Goal: Task Accomplishment & Management: Use online tool/utility

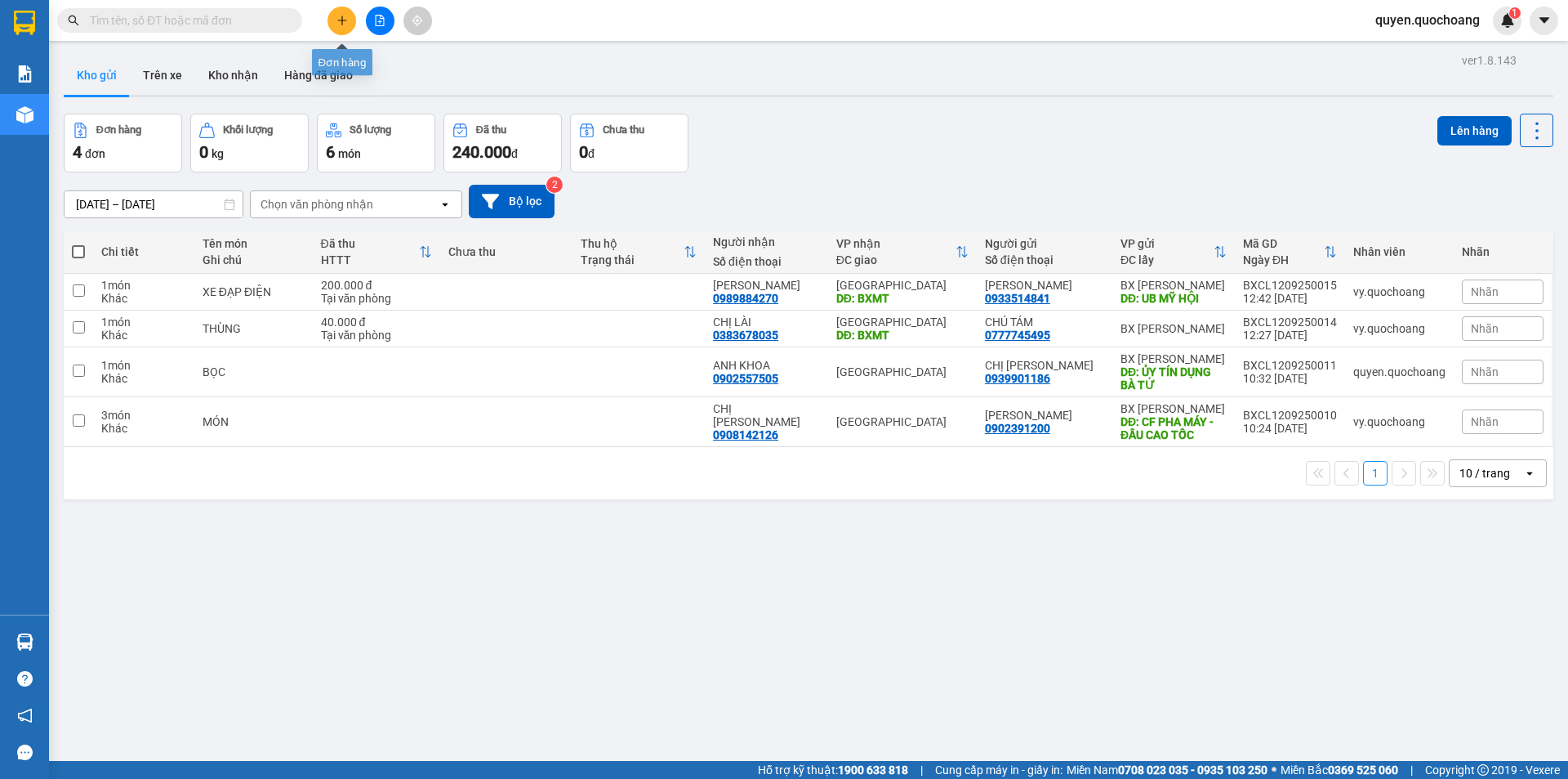
click at [348, 17] on button at bounding box center [342, 21] width 29 height 29
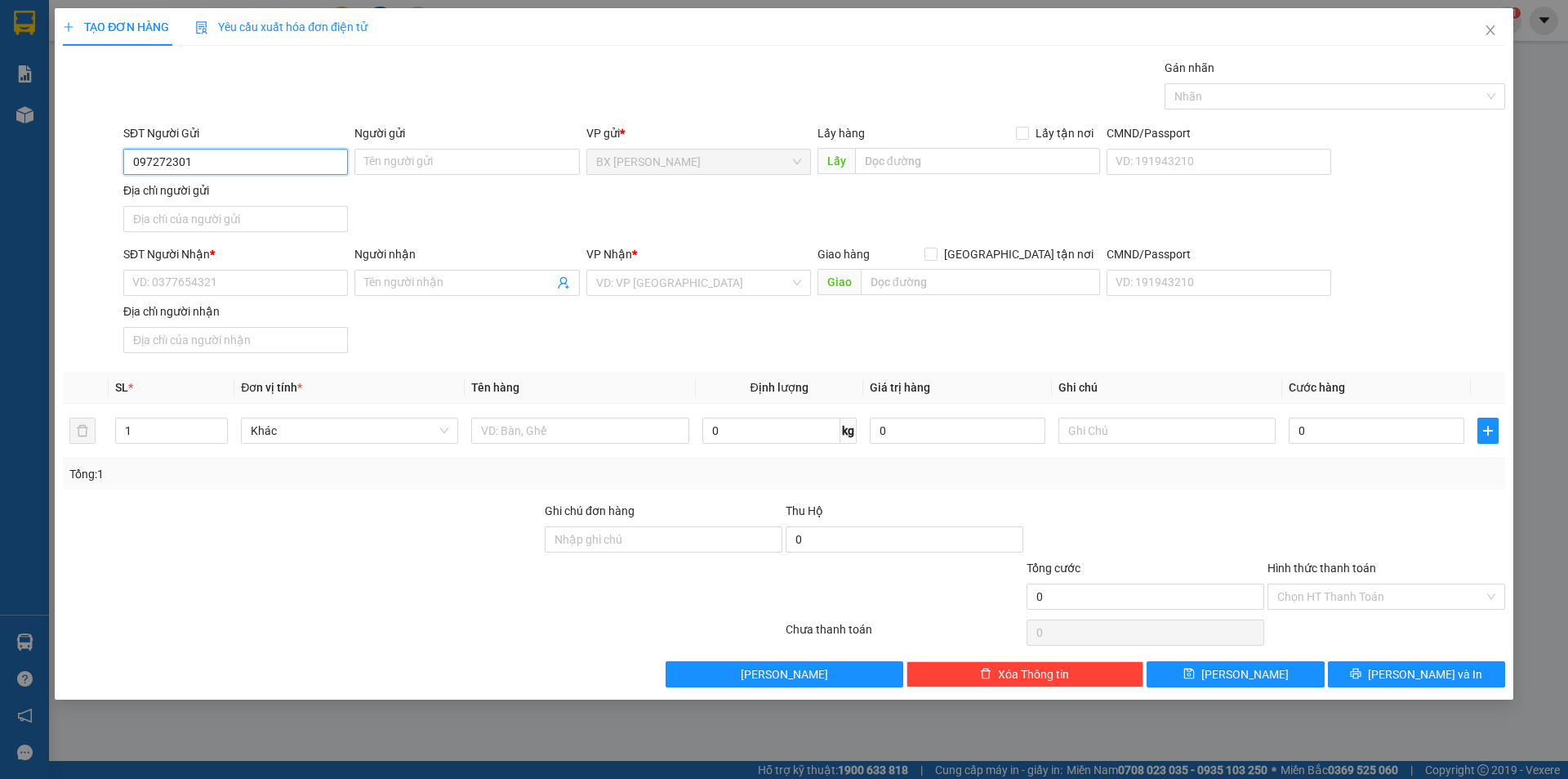
type input "0972723010"
click at [234, 190] on div "0972723010 - [GEOGRAPHIC_DATA]" at bounding box center [236, 194] width 205 height 18
type input "ANH CHÂU"
type input "0972723010"
click at [281, 283] on input "SĐT Người Nhận *" at bounding box center [236, 282] width 225 height 26
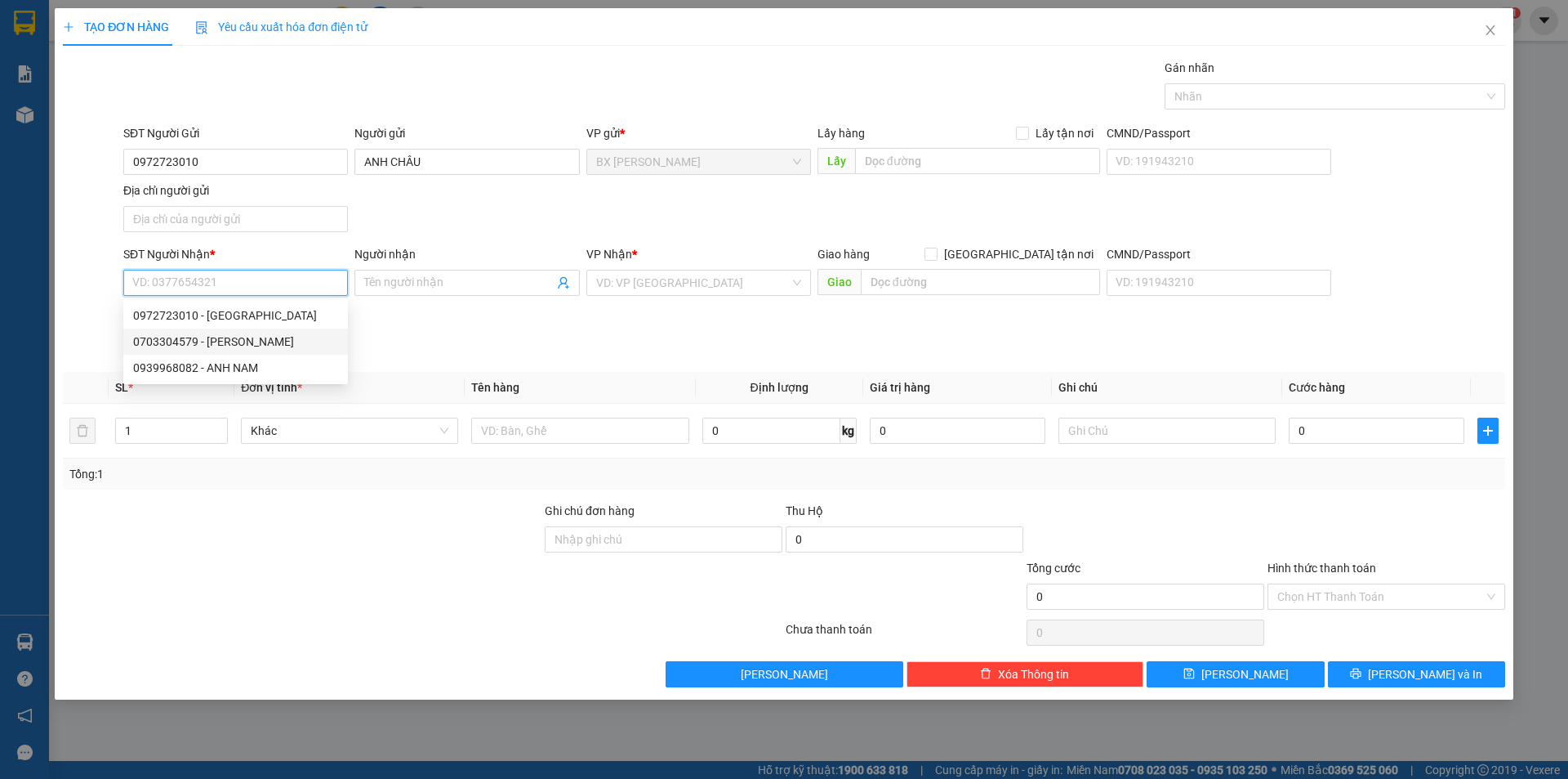
click at [258, 344] on div "0703304579 - [PERSON_NAME]" at bounding box center [236, 341] width 205 height 18
type input "0703304579"
type input "[PERSON_NAME]"
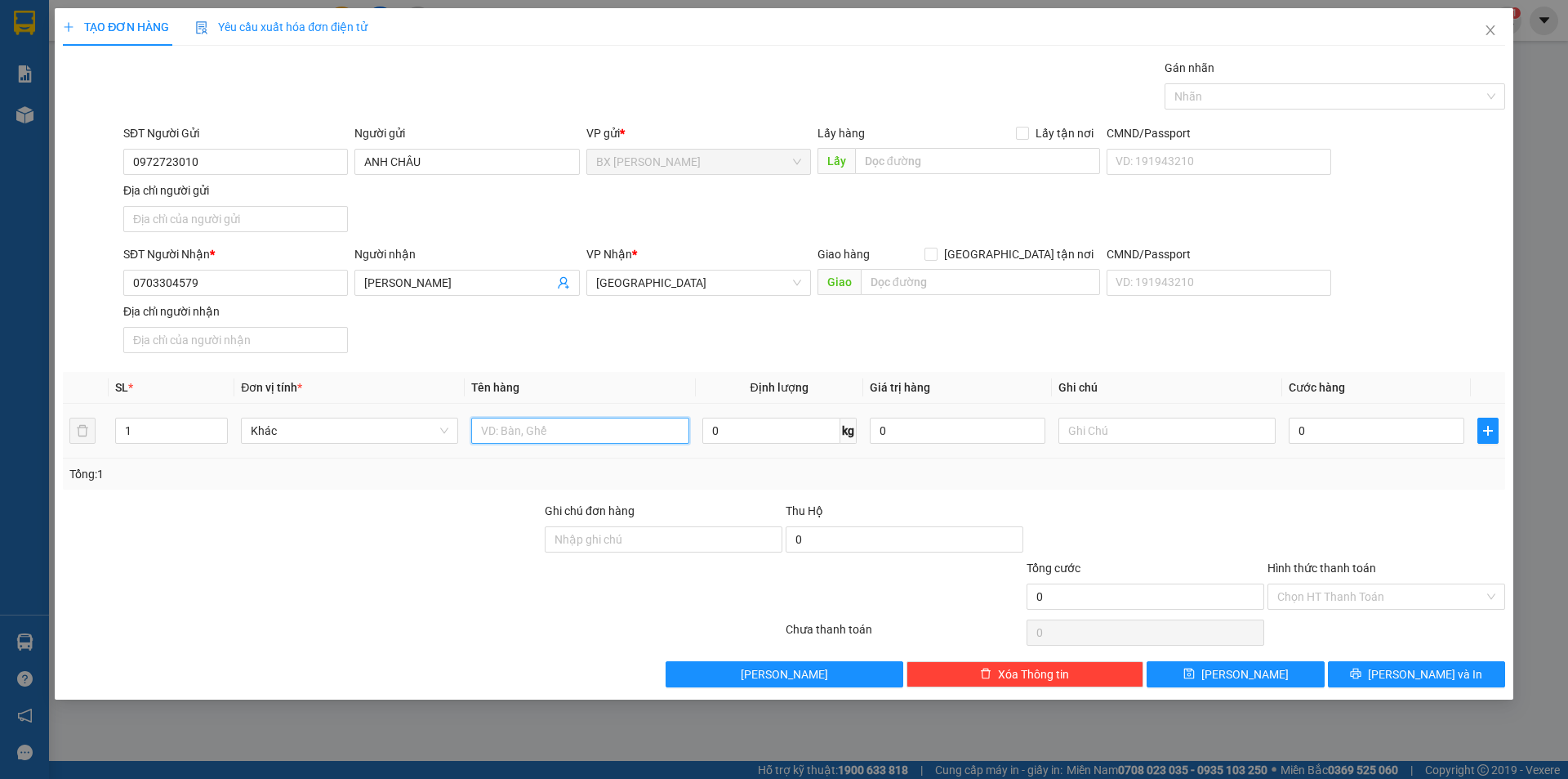
click at [515, 438] on input "text" at bounding box center [579, 430] width 217 height 26
type input "t"
type input "THÙNG"
click at [910, 148] on input "text" at bounding box center [978, 161] width 245 height 26
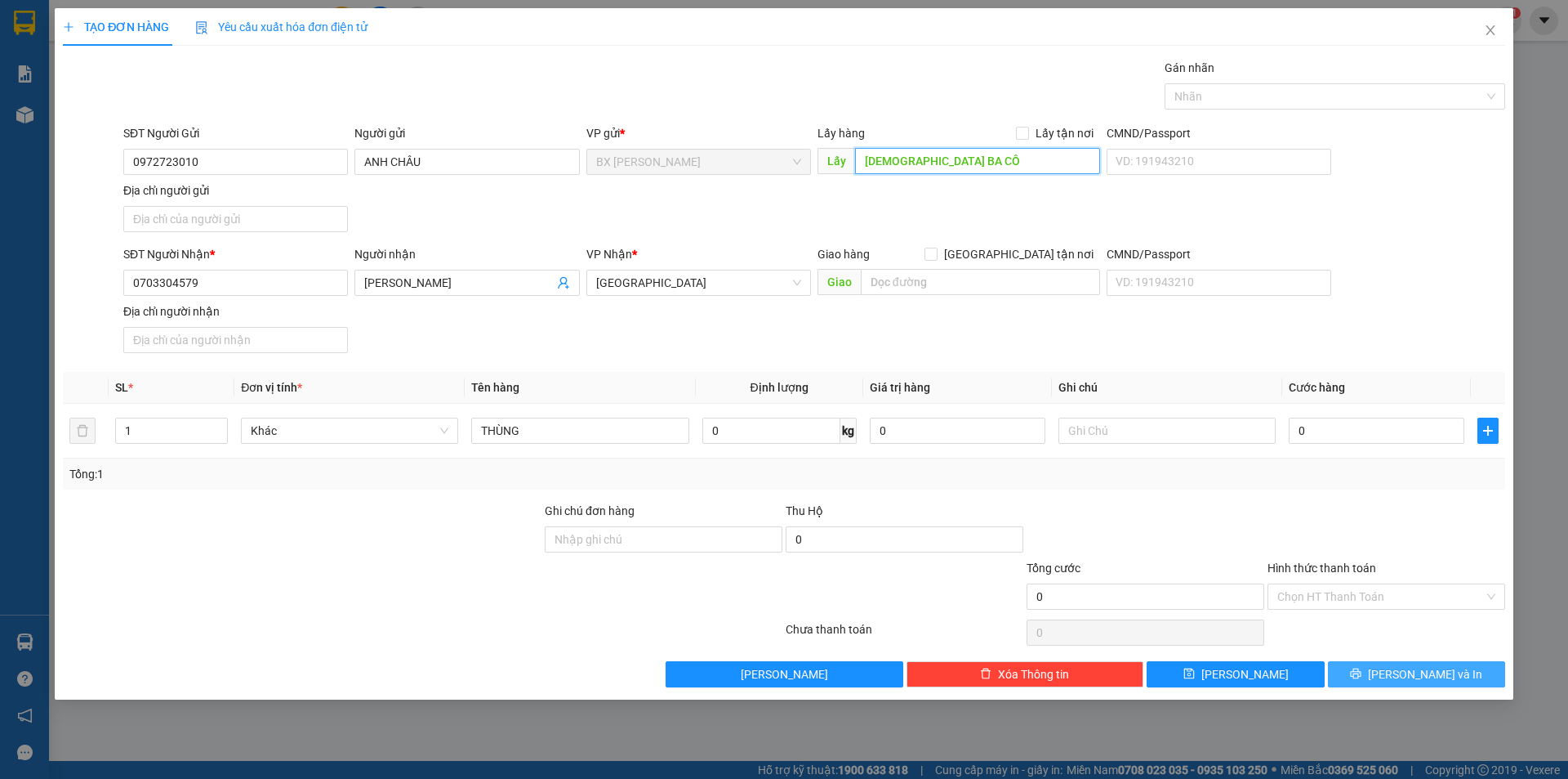
type input "[DEMOGRAPHIC_DATA] BA CÔ"
click at [1363, 677] on button "[PERSON_NAME] và In" at bounding box center [1417, 674] width 177 height 26
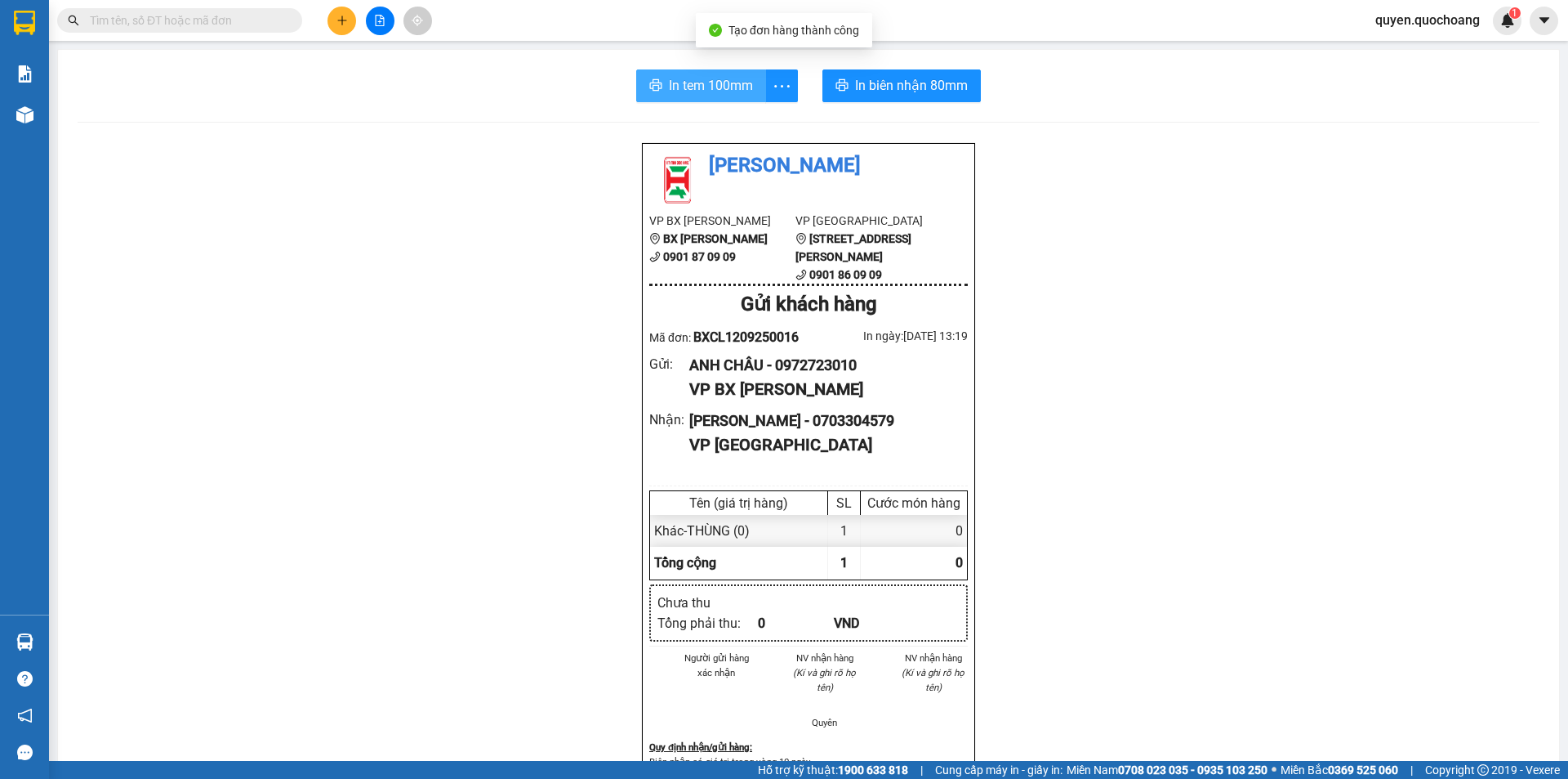
drag, startPoint x: 681, startPoint y: 98, endPoint x: 731, endPoint y: 101, distance: 50.1
click at [687, 103] on div "In tem 100mm In biên nhận 80mm Quốc Hoàng VP BX Cao Lãnh BX Cao Lãnh 0901 87 09…" at bounding box center [809, 695] width 1501 height 1290
click at [686, 85] on span "In tem 100mm" at bounding box center [711, 85] width 84 height 20
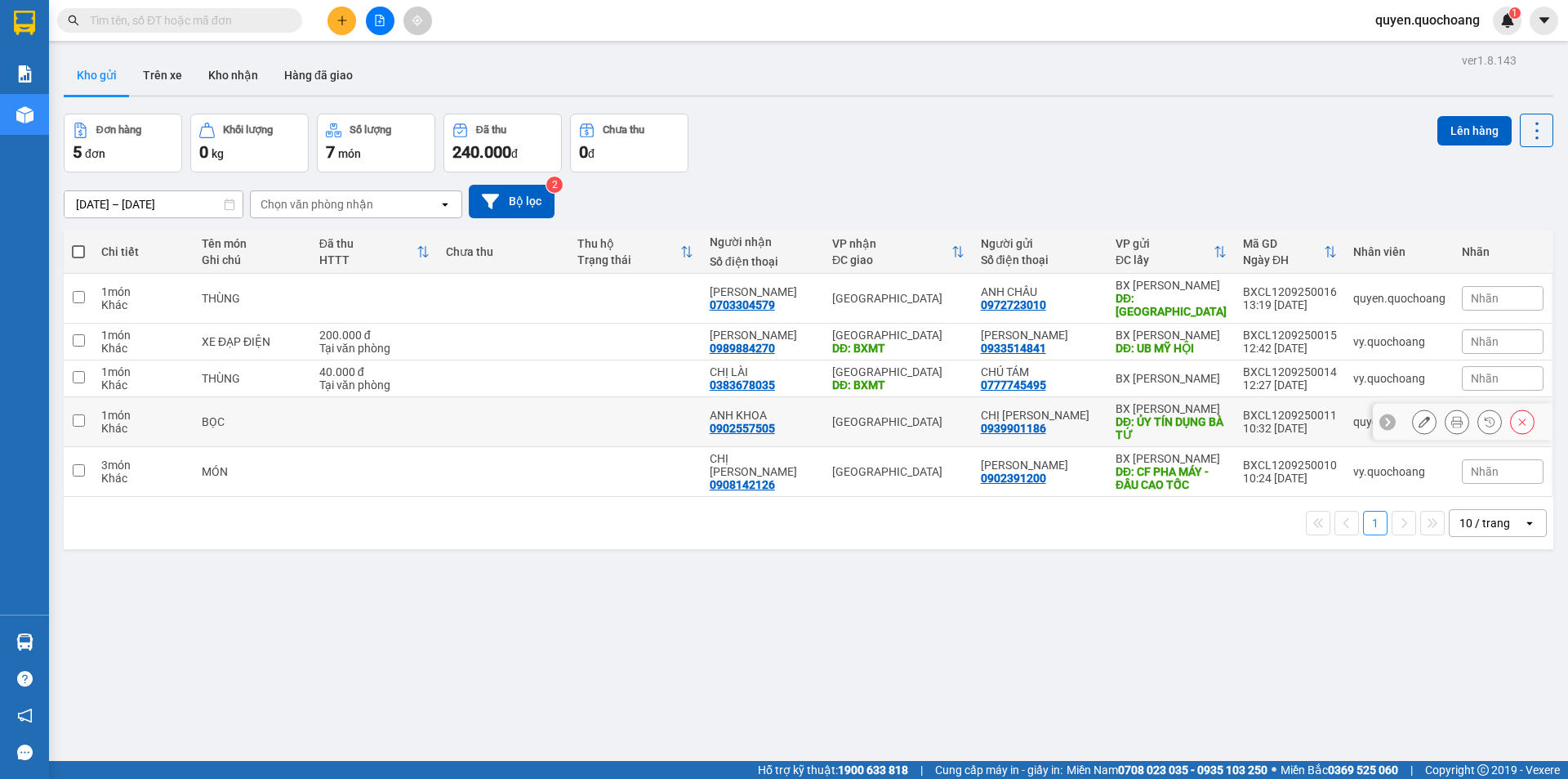
click at [1050, 397] on td "CHỊ TRANG 0939901186" at bounding box center [1040, 422] width 135 height 50
checkbox input "true"
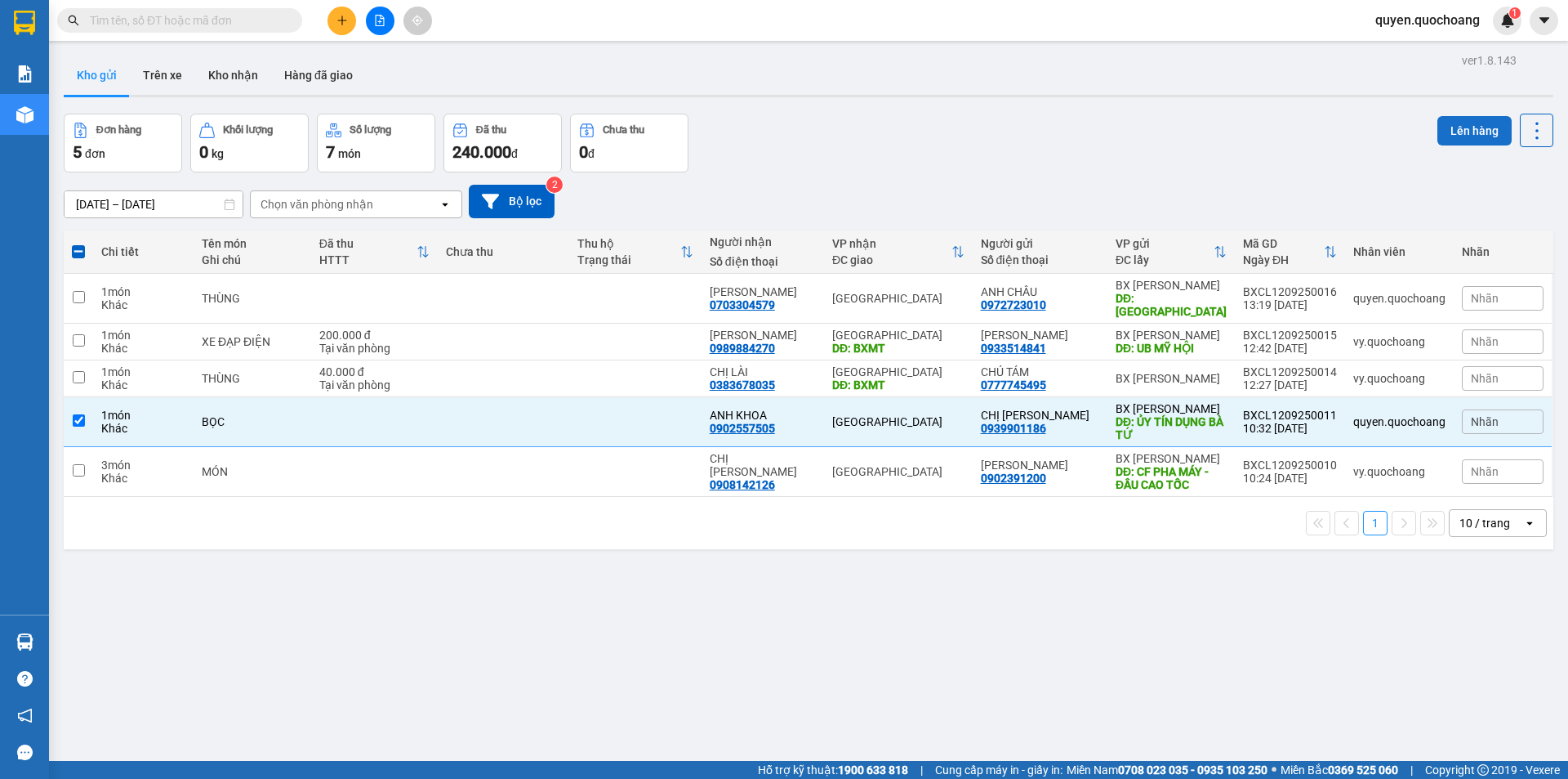
click at [1462, 130] on button "Lên hàng" at bounding box center [1474, 130] width 74 height 30
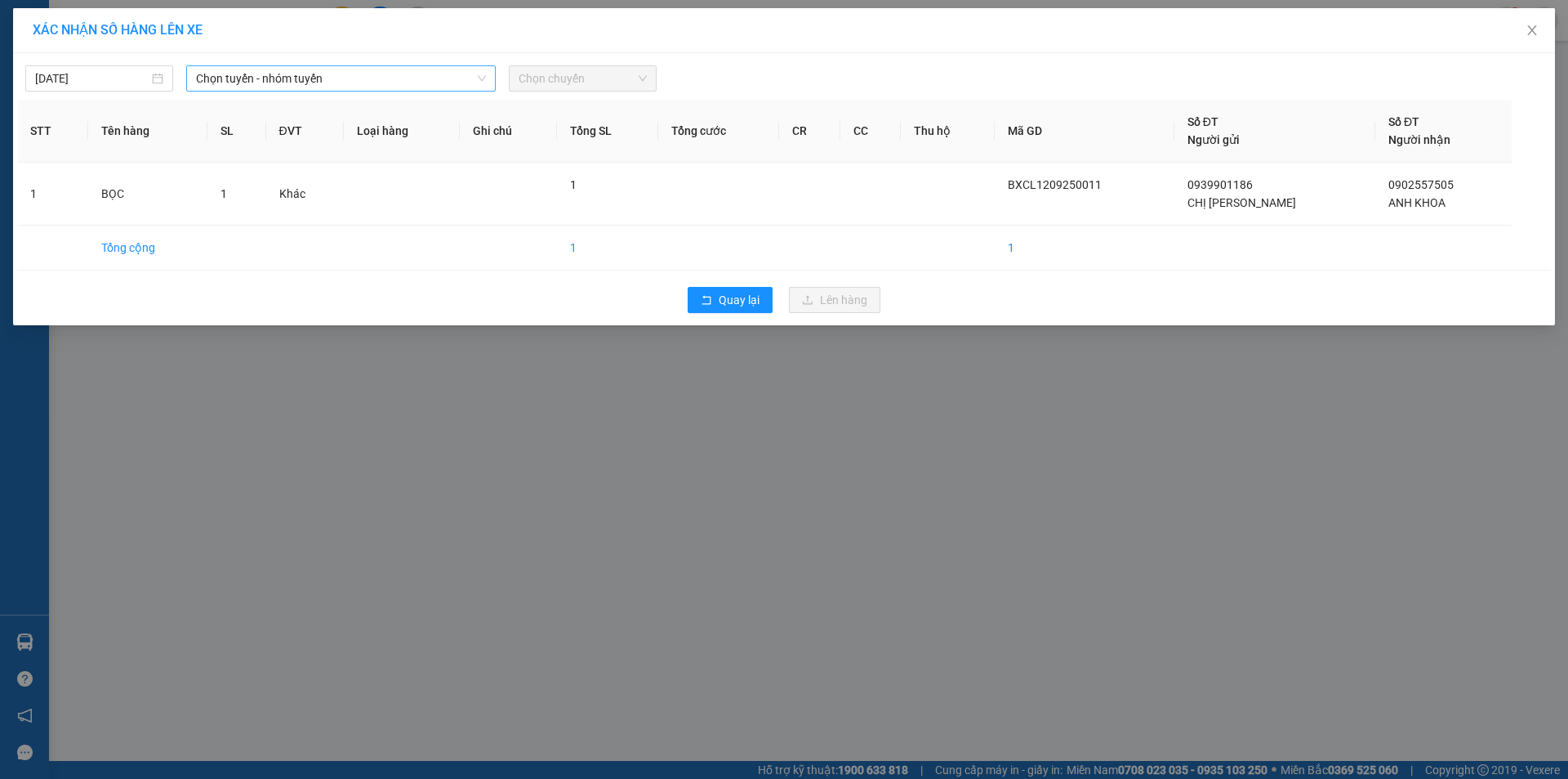
click at [377, 73] on span "Chọn tuyến - nhóm tuyến" at bounding box center [340, 78] width 290 height 25
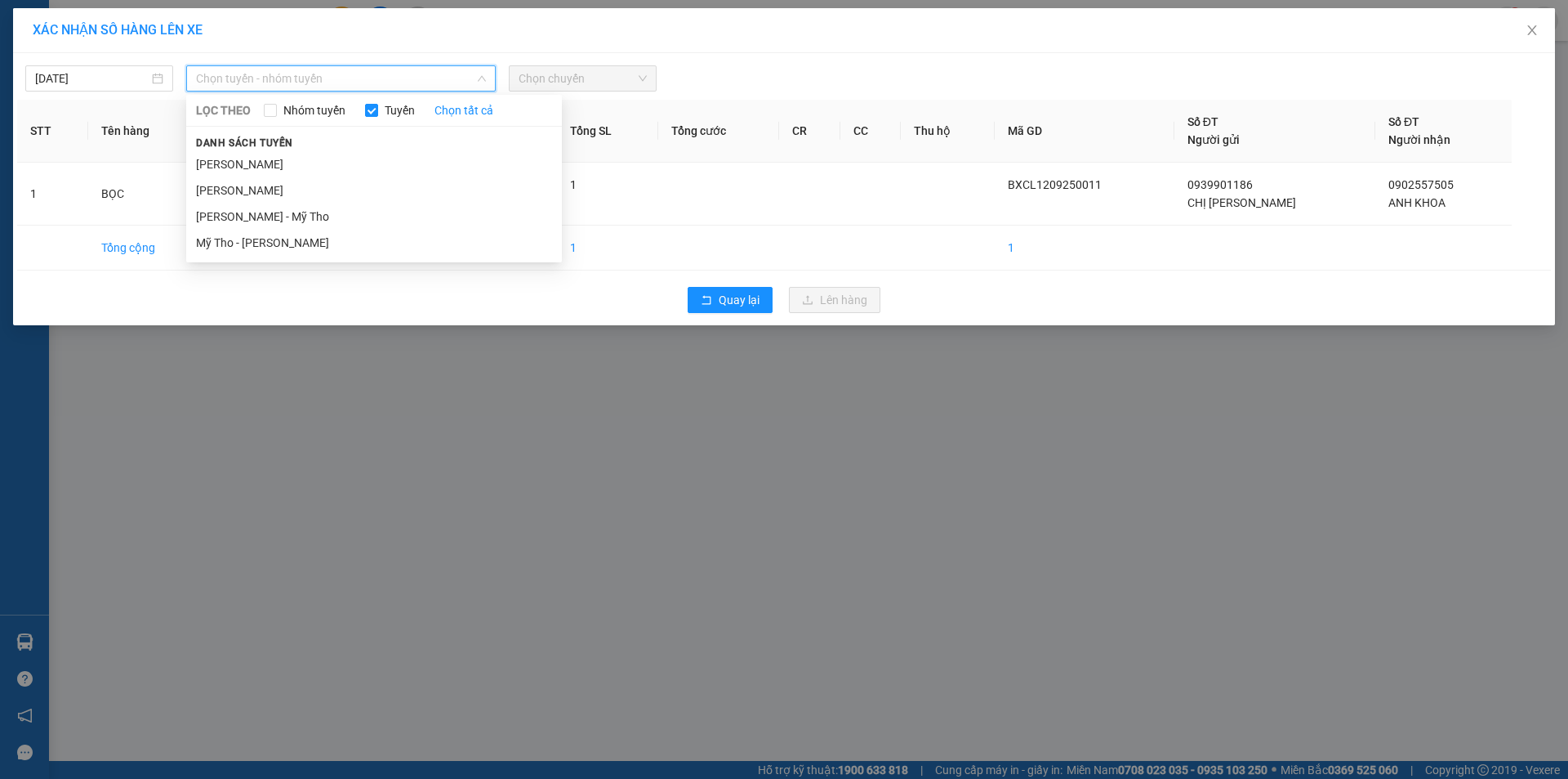
drag, startPoint x: 351, startPoint y: 154, endPoint x: 375, endPoint y: 147, distance: 25.0
click at [351, 155] on li "[PERSON_NAME]" at bounding box center [374, 164] width 376 height 26
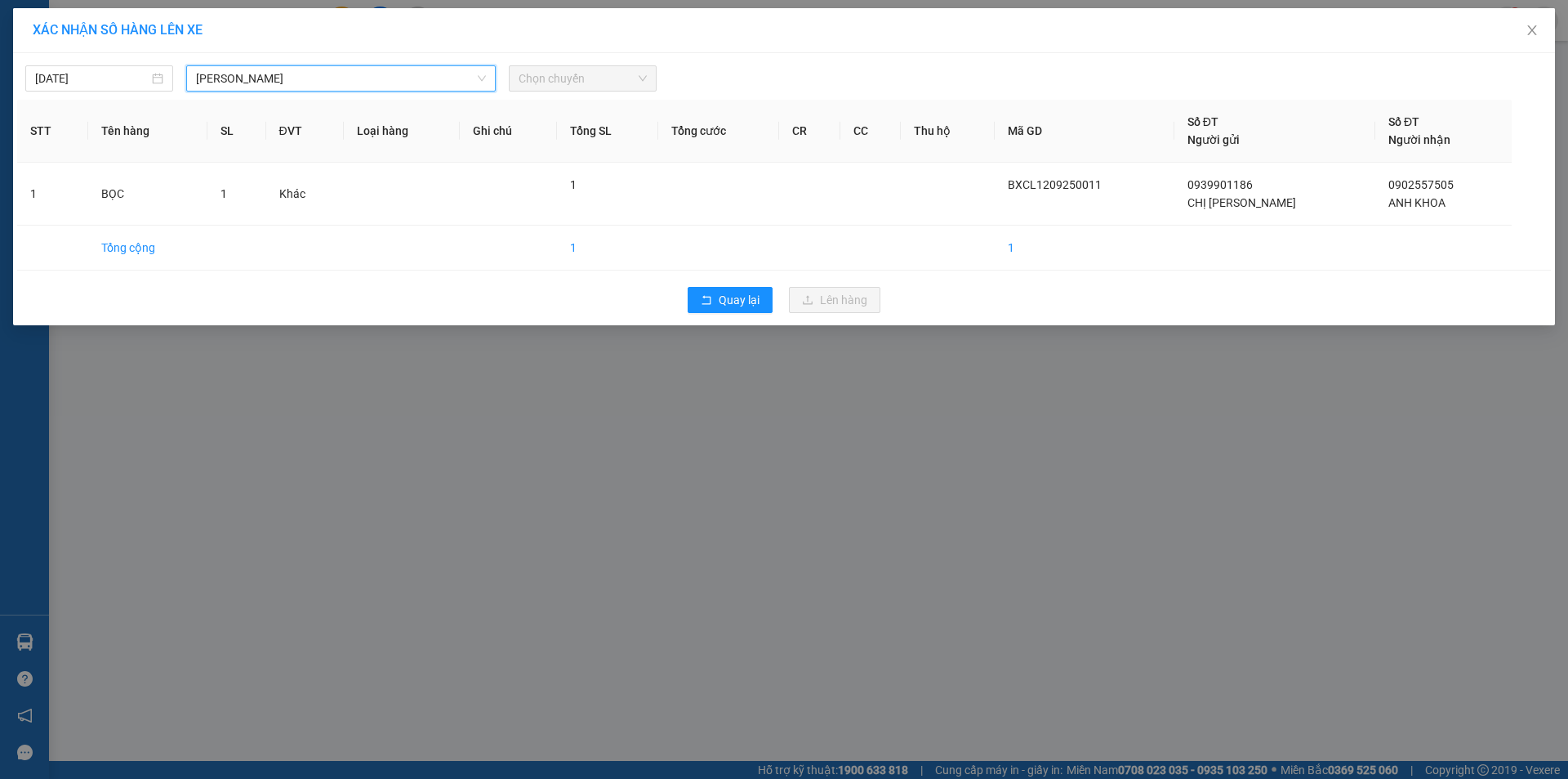
click at [594, 85] on span "Chọn chuyến" at bounding box center [583, 78] width 128 height 25
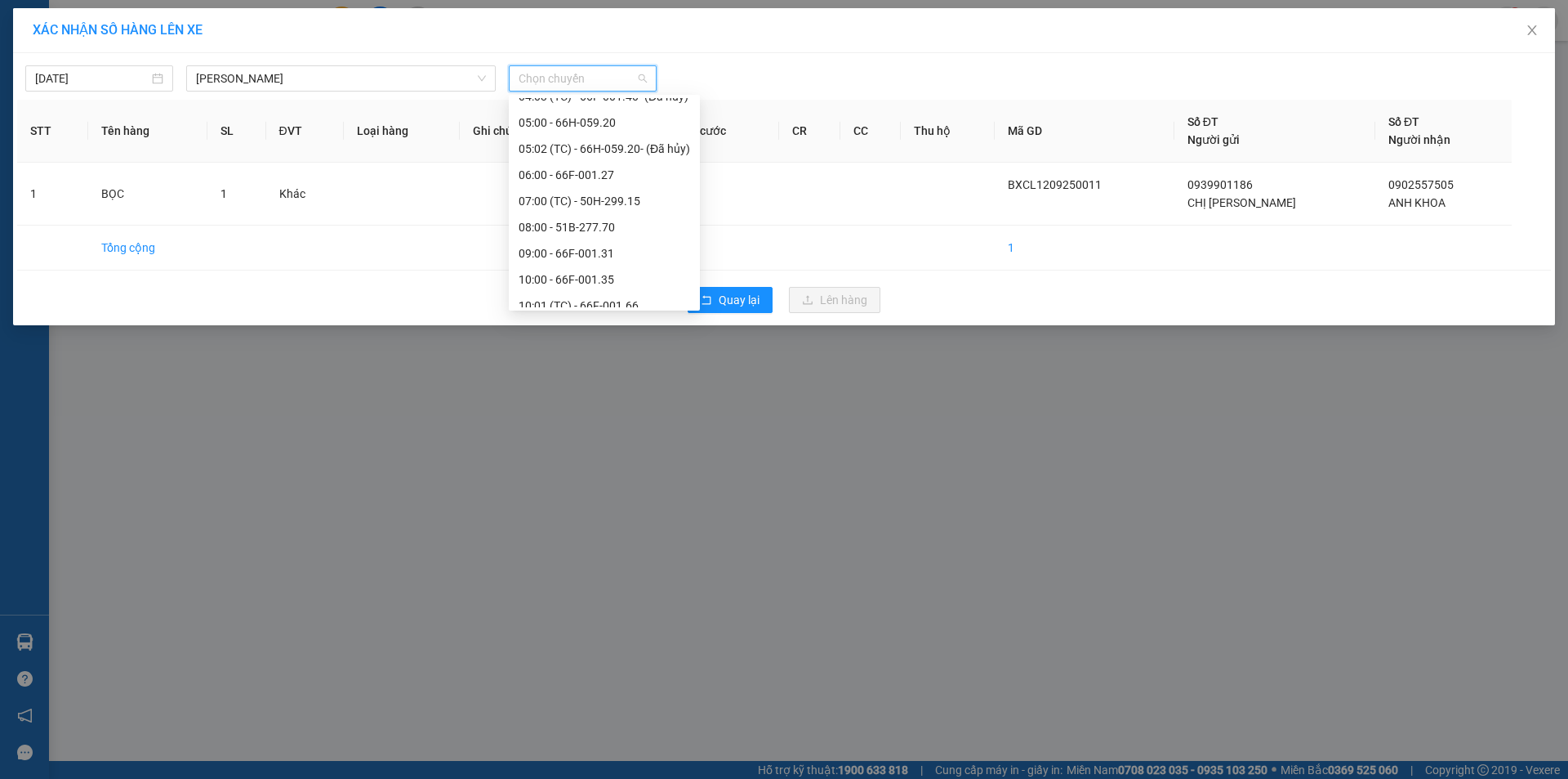
scroll to position [490, 0]
click at [605, 224] on div "11:00 (TC) - 66F-001.71" at bounding box center [604, 221] width 171 height 18
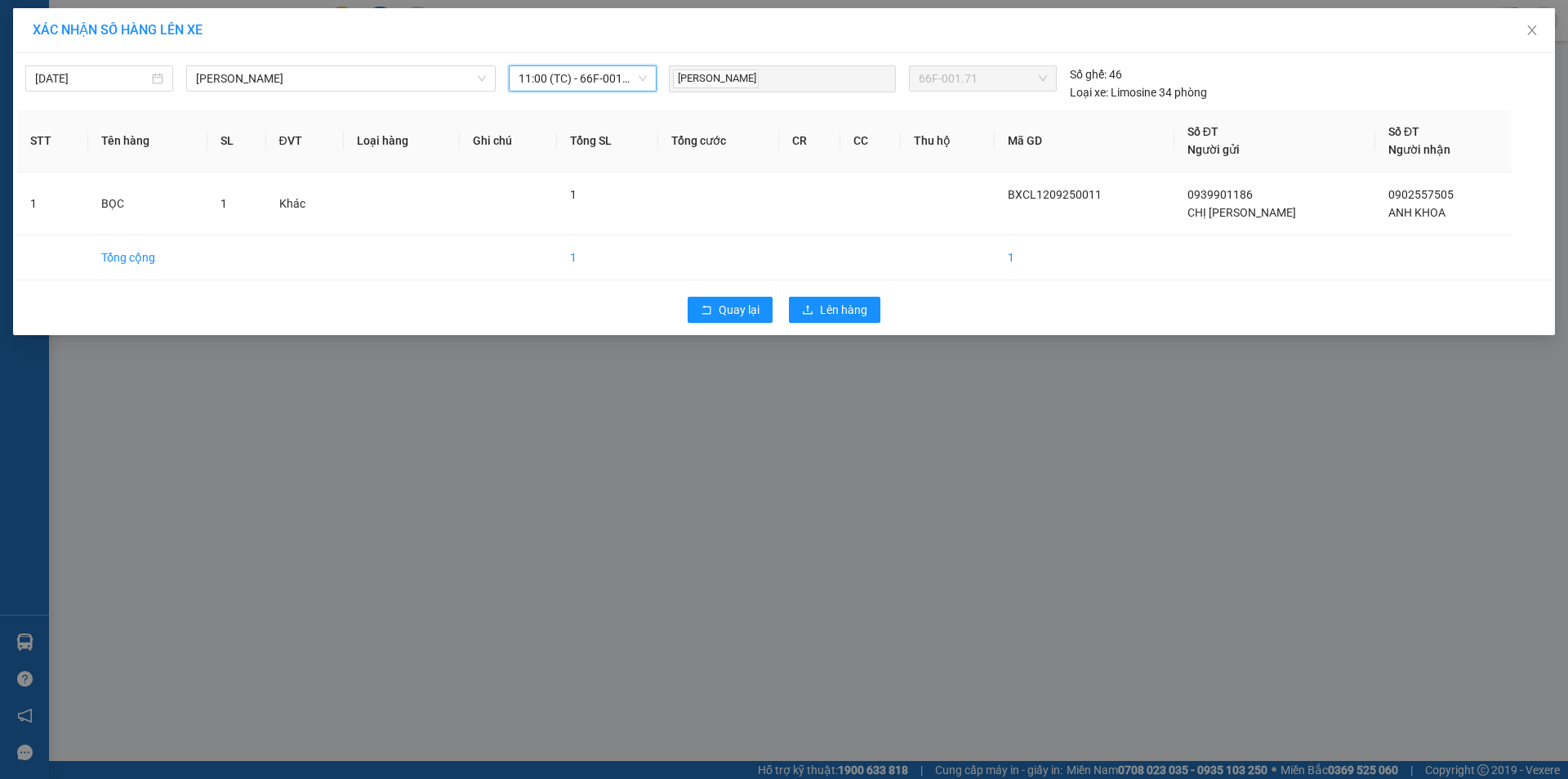
click at [839, 339] on div "XÁC NHẬN SỐ HÀNG LÊN XE [DATE] [PERSON_NAME] - [PERSON_NAME] LỌC THEO Nhóm tuyế…" at bounding box center [784, 390] width 1568 height 779
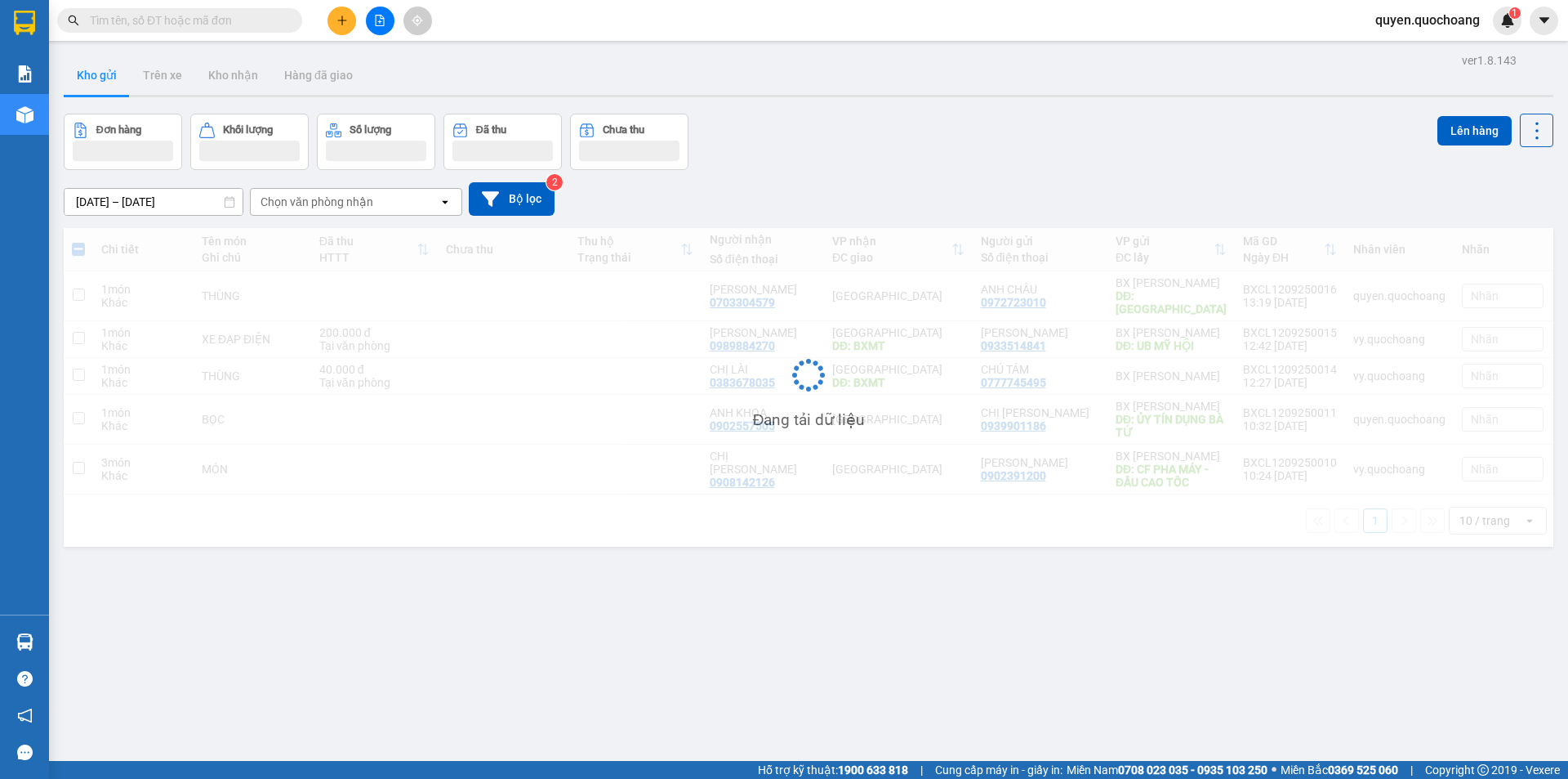
click at [833, 319] on div "Đang tải dữ liệu" at bounding box center [808, 387] width 1489 height 319
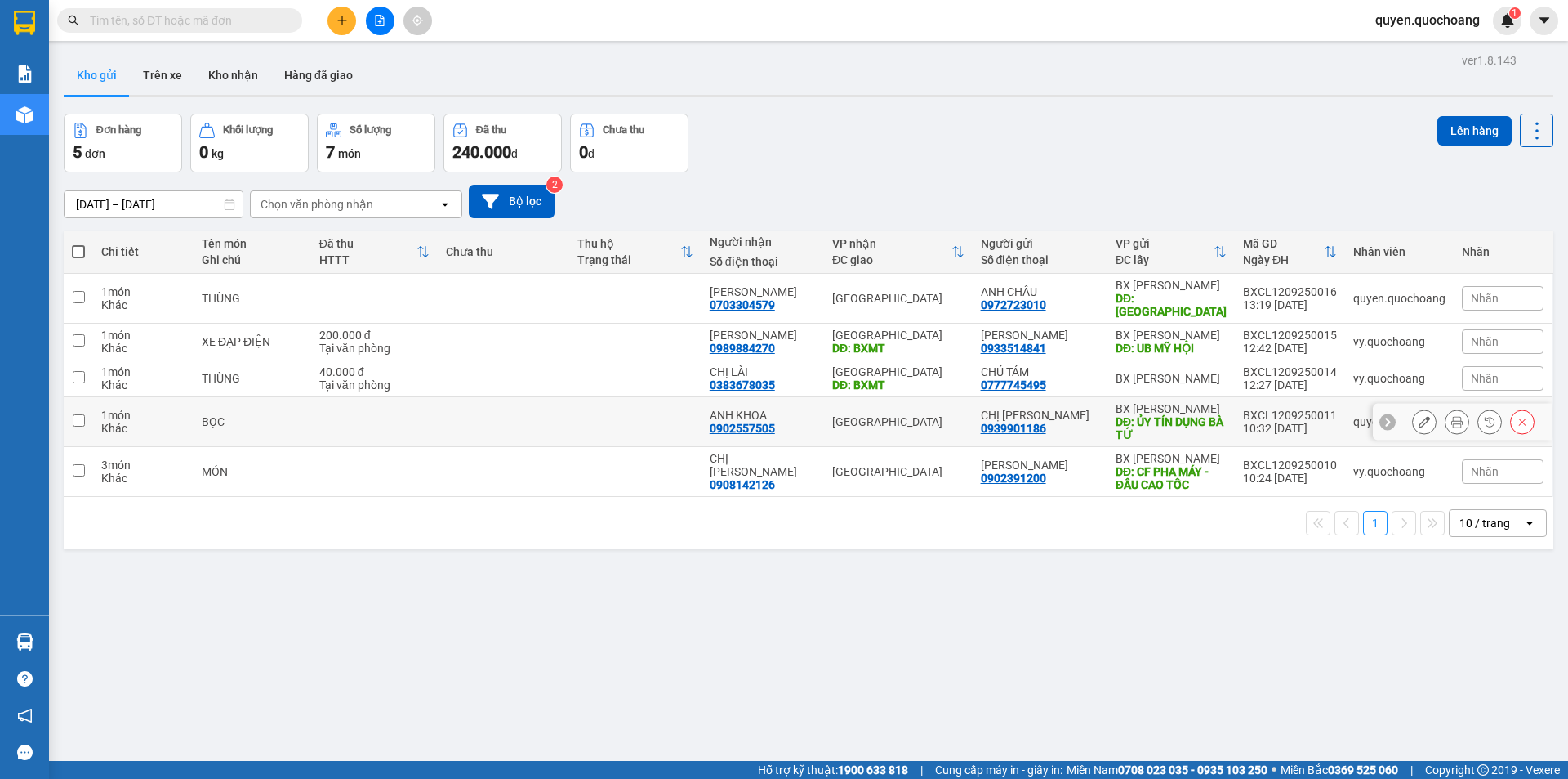
click at [1015, 426] on td "CHỊ TRANG 0939901186" at bounding box center [1040, 422] width 135 height 50
checkbox input "true"
click at [1382, 428] on td "quyen.quochoang" at bounding box center [1399, 422] width 109 height 50
checkbox input "true"
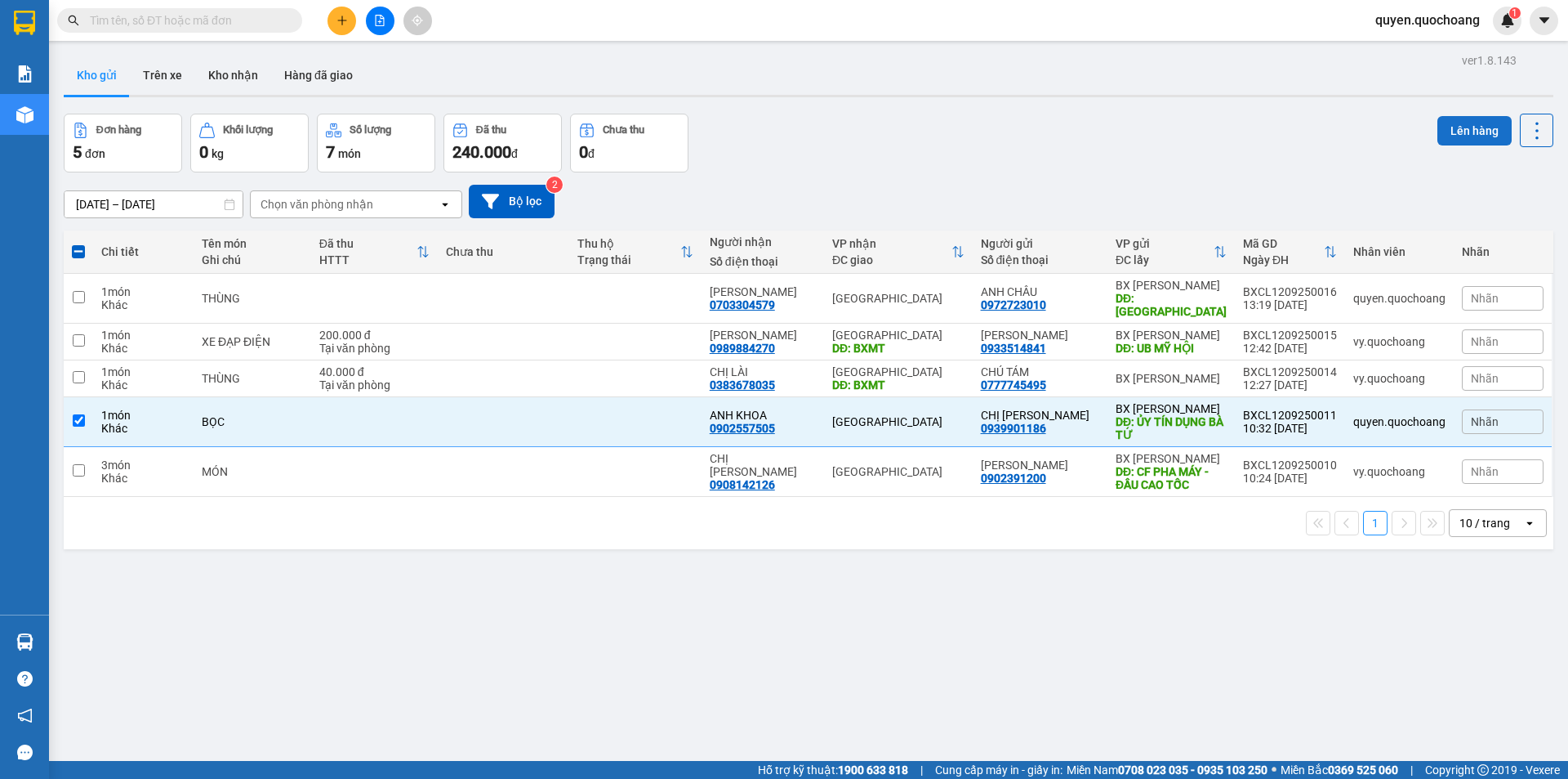
click at [1475, 139] on button "Lên hàng" at bounding box center [1474, 130] width 74 height 30
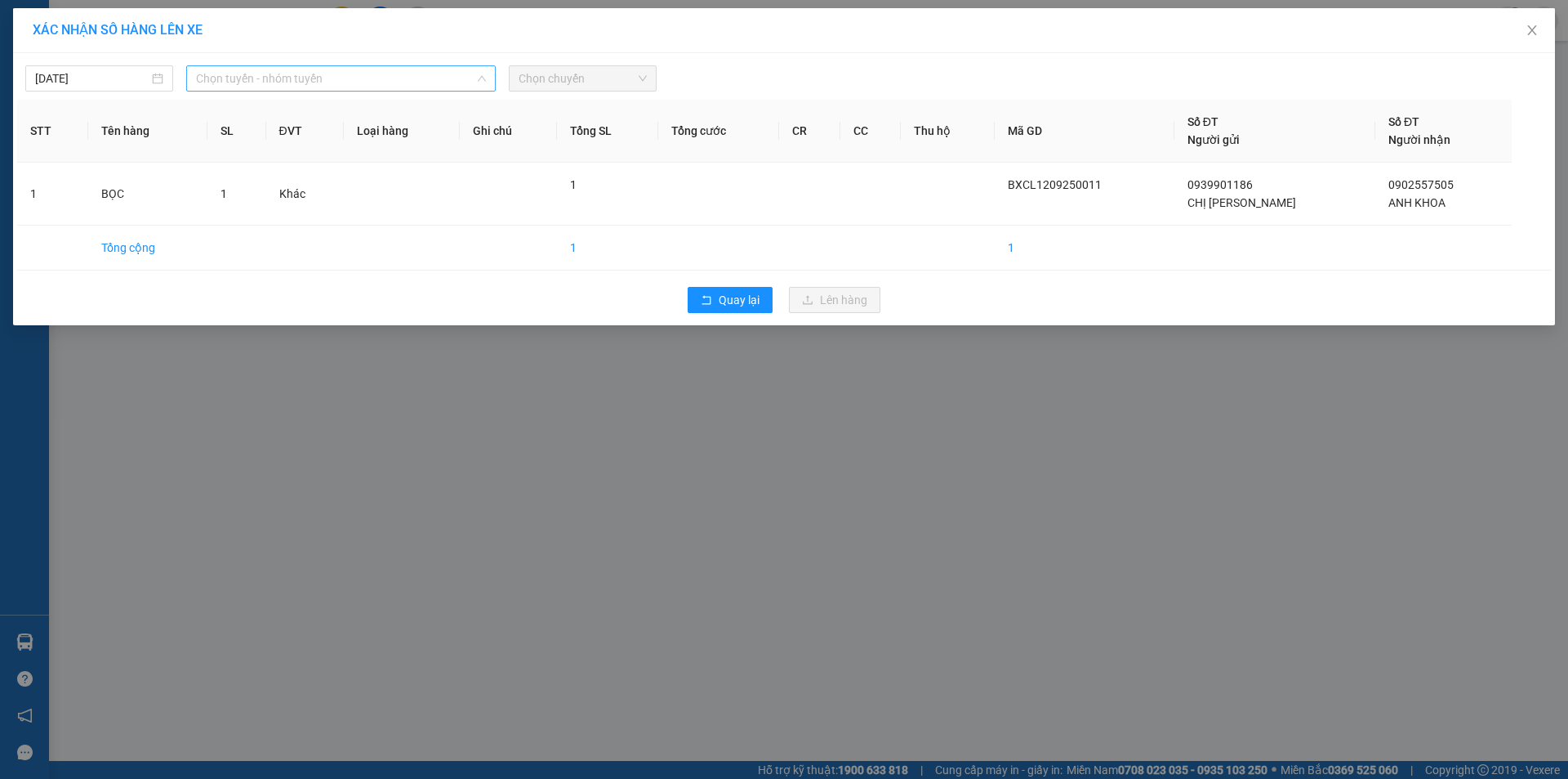
click at [359, 85] on span "Chọn tuyến - nhóm tuyến" at bounding box center [340, 78] width 290 height 25
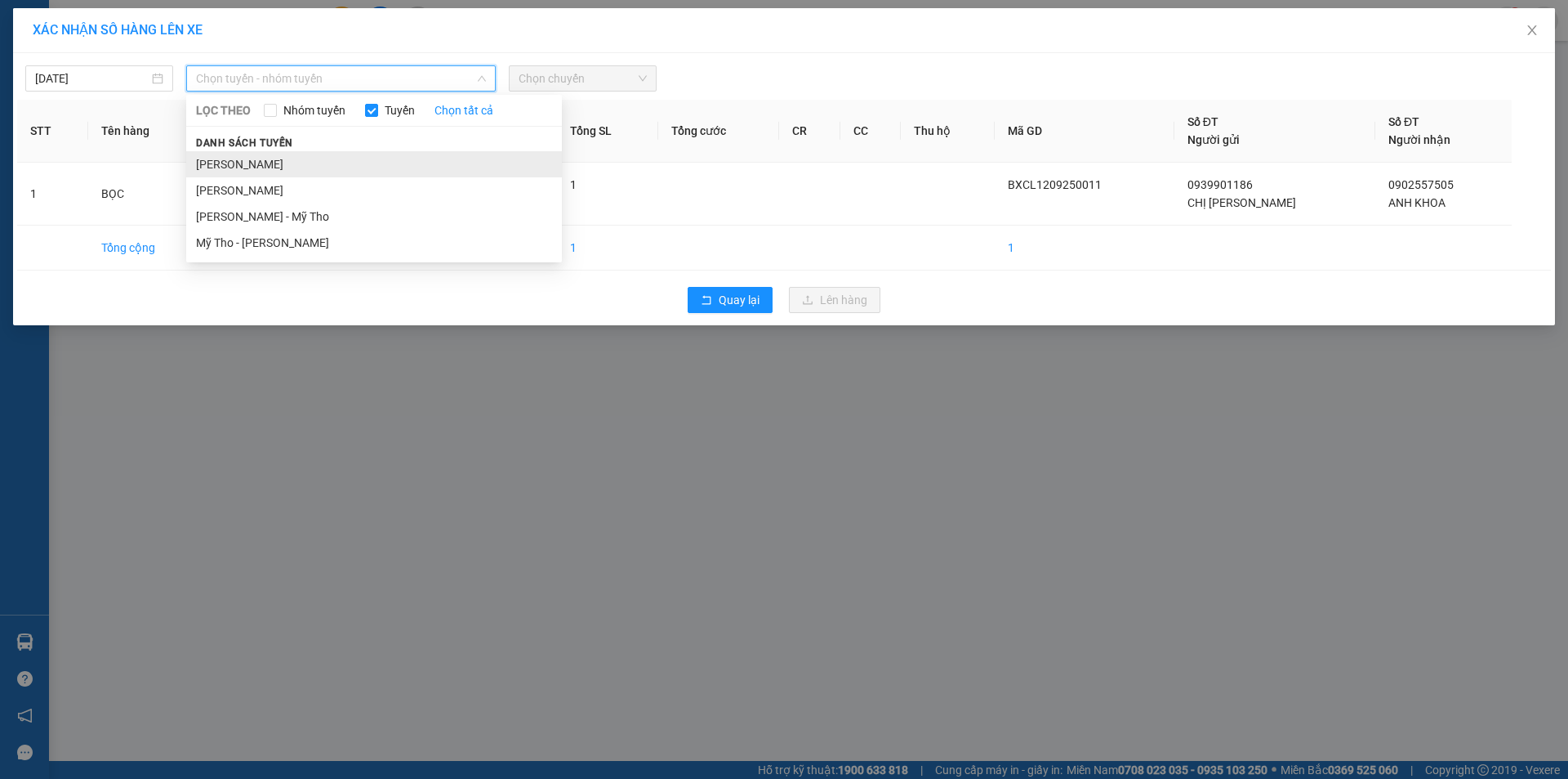
click at [285, 160] on li "[PERSON_NAME]" at bounding box center [374, 164] width 376 height 26
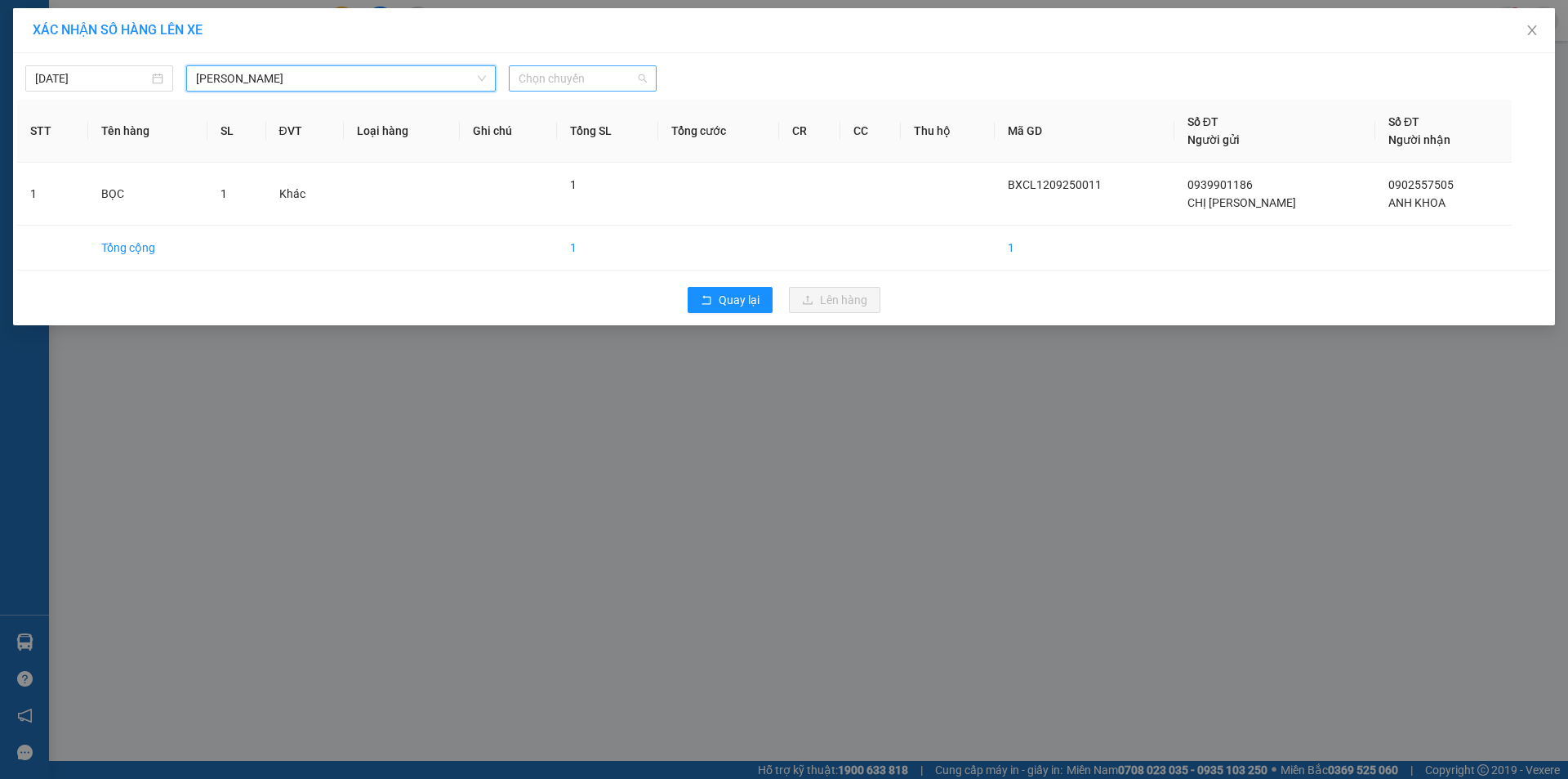
click at [529, 83] on span "Chọn chuyến" at bounding box center [583, 78] width 128 height 25
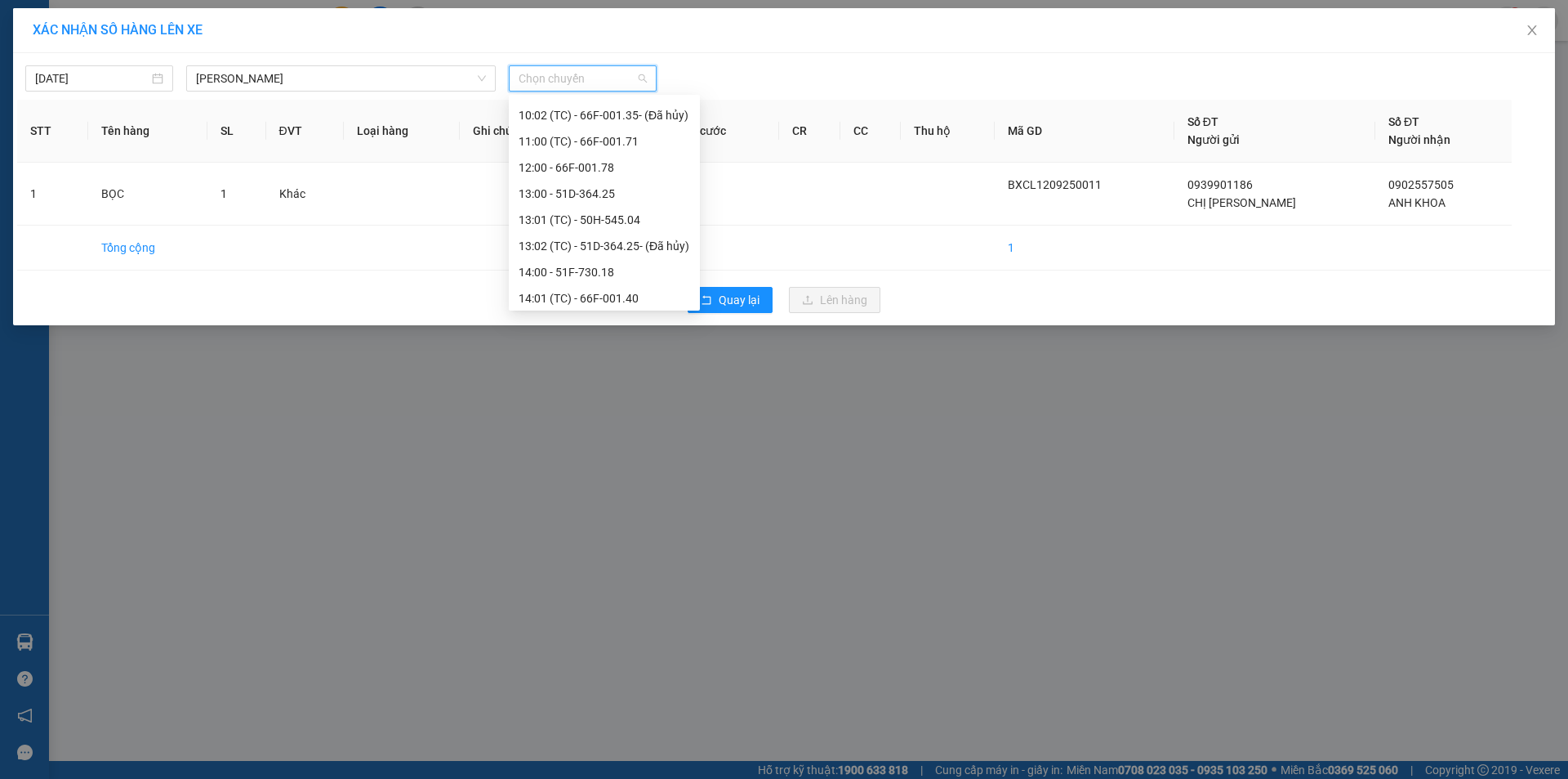
scroll to position [572, 0]
click at [594, 150] on div "11:00 (TC) - 66F-001.71" at bounding box center [605, 140] width 191 height 26
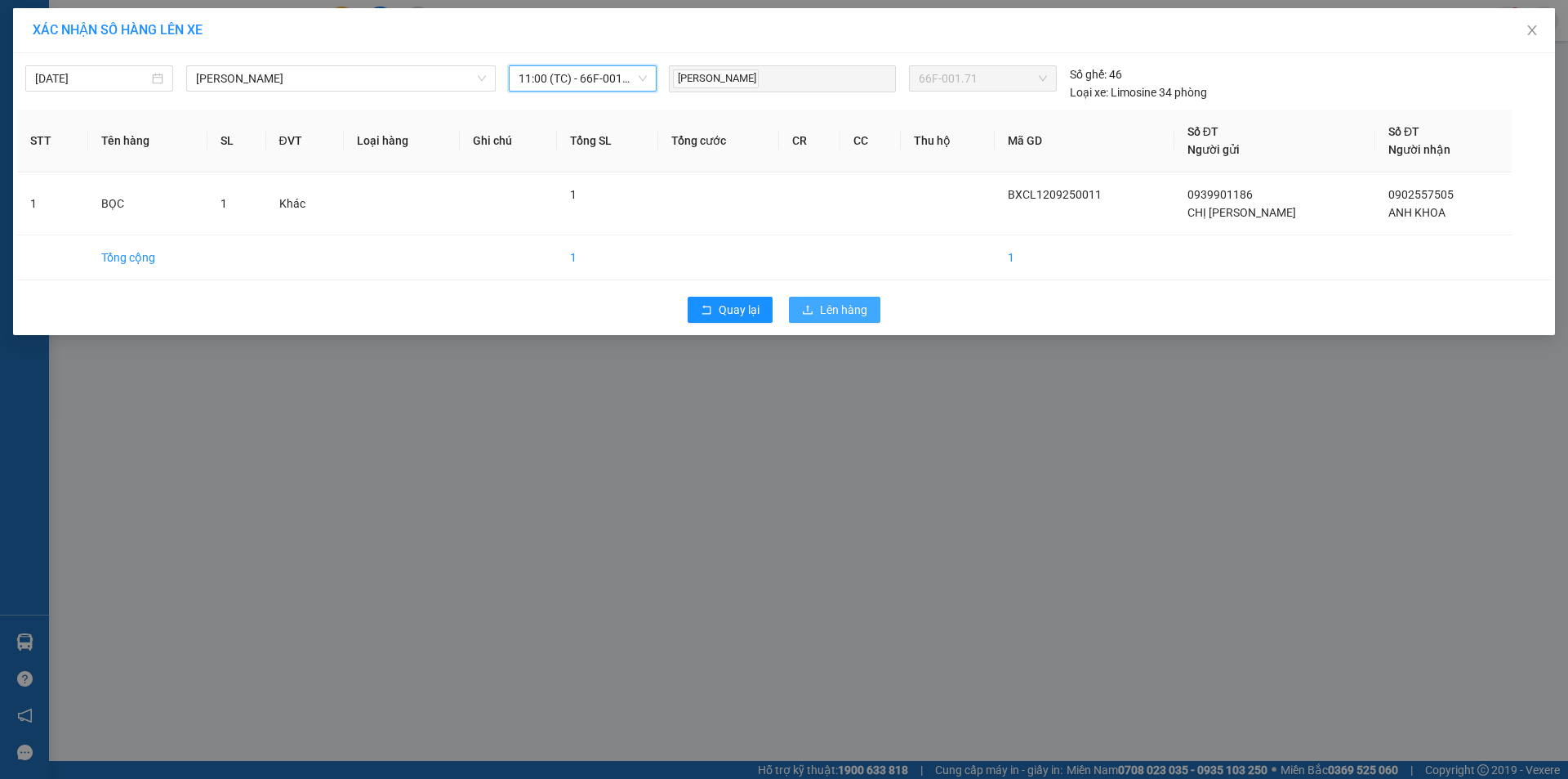
drag, startPoint x: 789, startPoint y: 293, endPoint x: 797, endPoint y: 298, distance: 9.4
click at [791, 293] on div "Quay lại Lên hàng" at bounding box center [784, 309] width 1534 height 42
click at [798, 298] on button "Lên hàng" at bounding box center [834, 309] width 91 height 26
